Goal: Task Accomplishment & Management: Check status

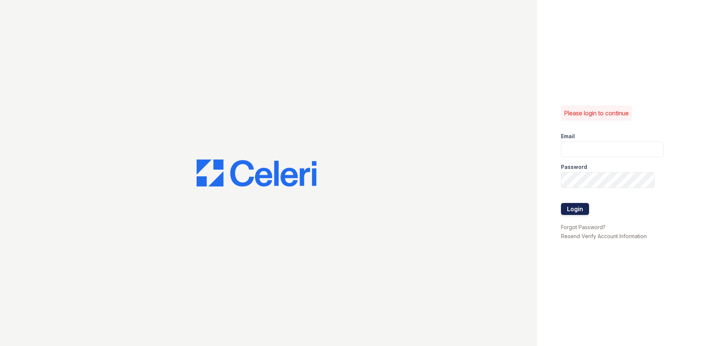
type input "[EMAIL_ADDRESS][DOMAIN_NAME]"
click at [572, 207] on button "Login" at bounding box center [575, 209] width 28 height 12
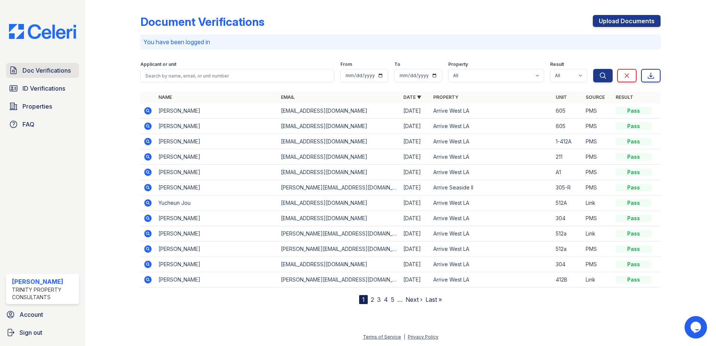
click at [49, 65] on link "Doc Verifications" at bounding box center [42, 70] width 73 height 15
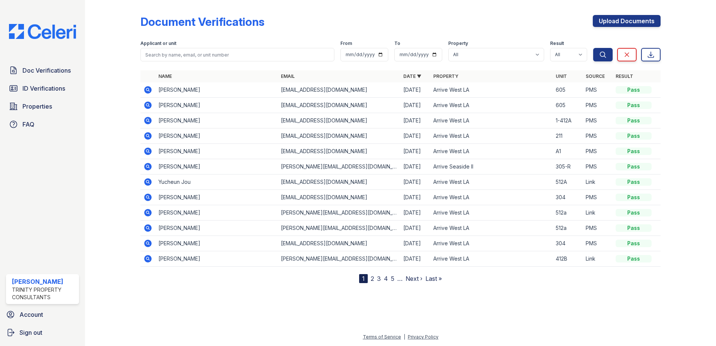
click at [149, 154] on icon at bounding box center [147, 150] width 7 height 7
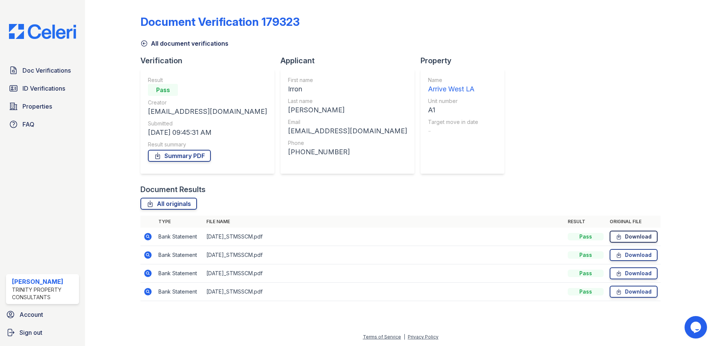
click at [622, 234] on icon at bounding box center [618, 236] width 6 height 7
click at [621, 253] on icon at bounding box center [618, 254] width 6 height 7
click at [646, 273] on link "Download" at bounding box center [633, 273] width 48 height 12
click at [628, 291] on link "Download" at bounding box center [633, 292] width 48 height 12
